Goal: Task Accomplishment & Management: Manage account settings

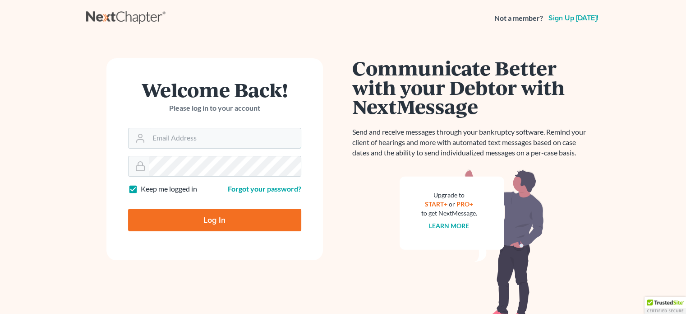
type input "[EMAIL_ADDRESS][DOMAIN_NAME]"
click at [250, 227] on input "Log In" at bounding box center [214, 219] width 173 height 23
type input "Thinking..."
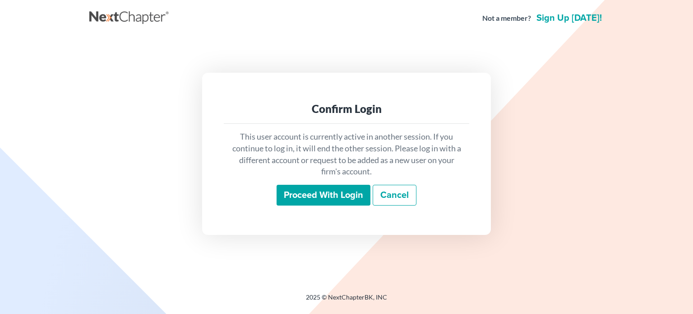
click at [390, 198] on link "Cancel" at bounding box center [395, 194] width 44 height 21
